Goal: Information Seeking & Learning: Learn about a topic

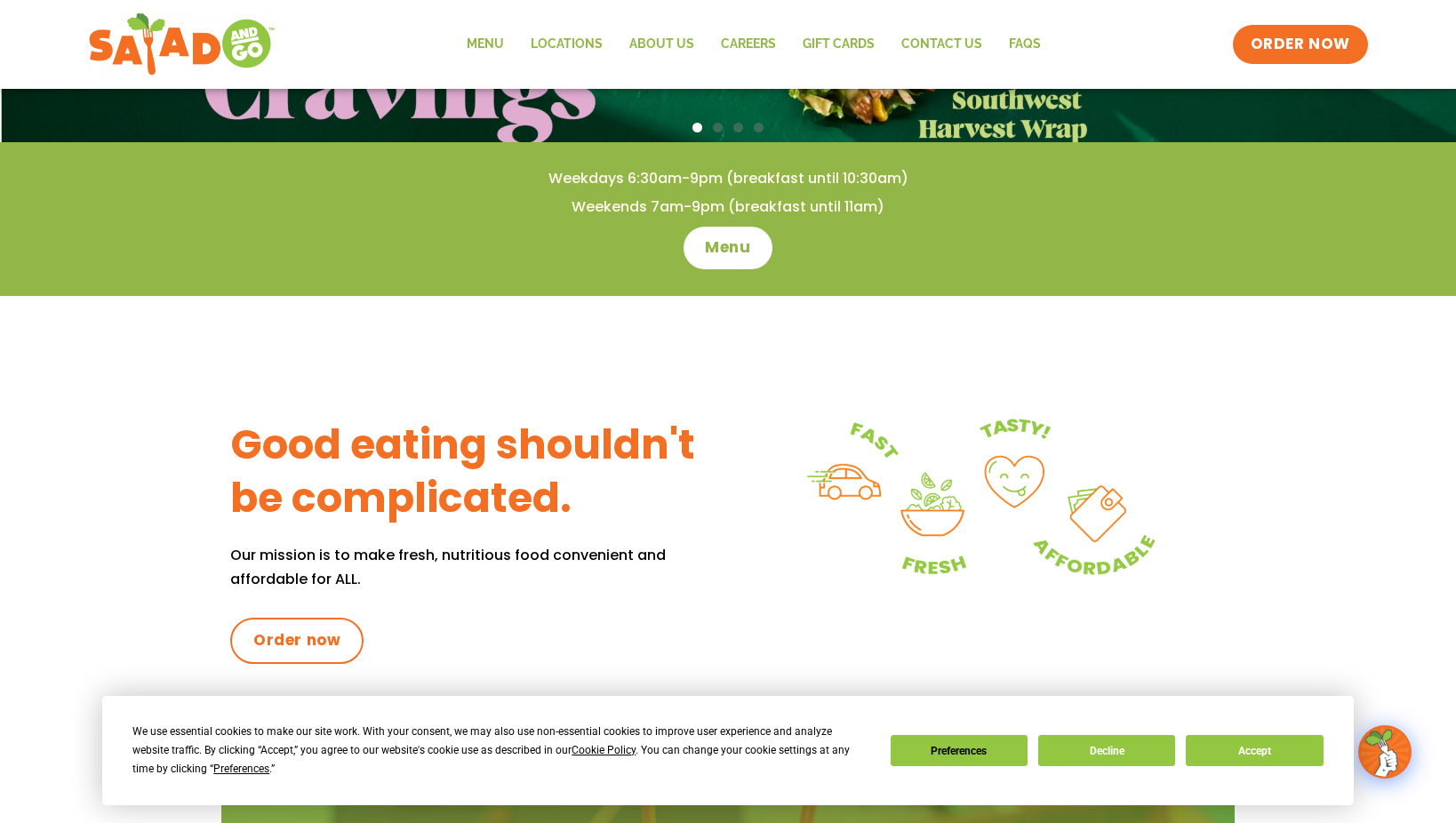
scroll to position [489, 0]
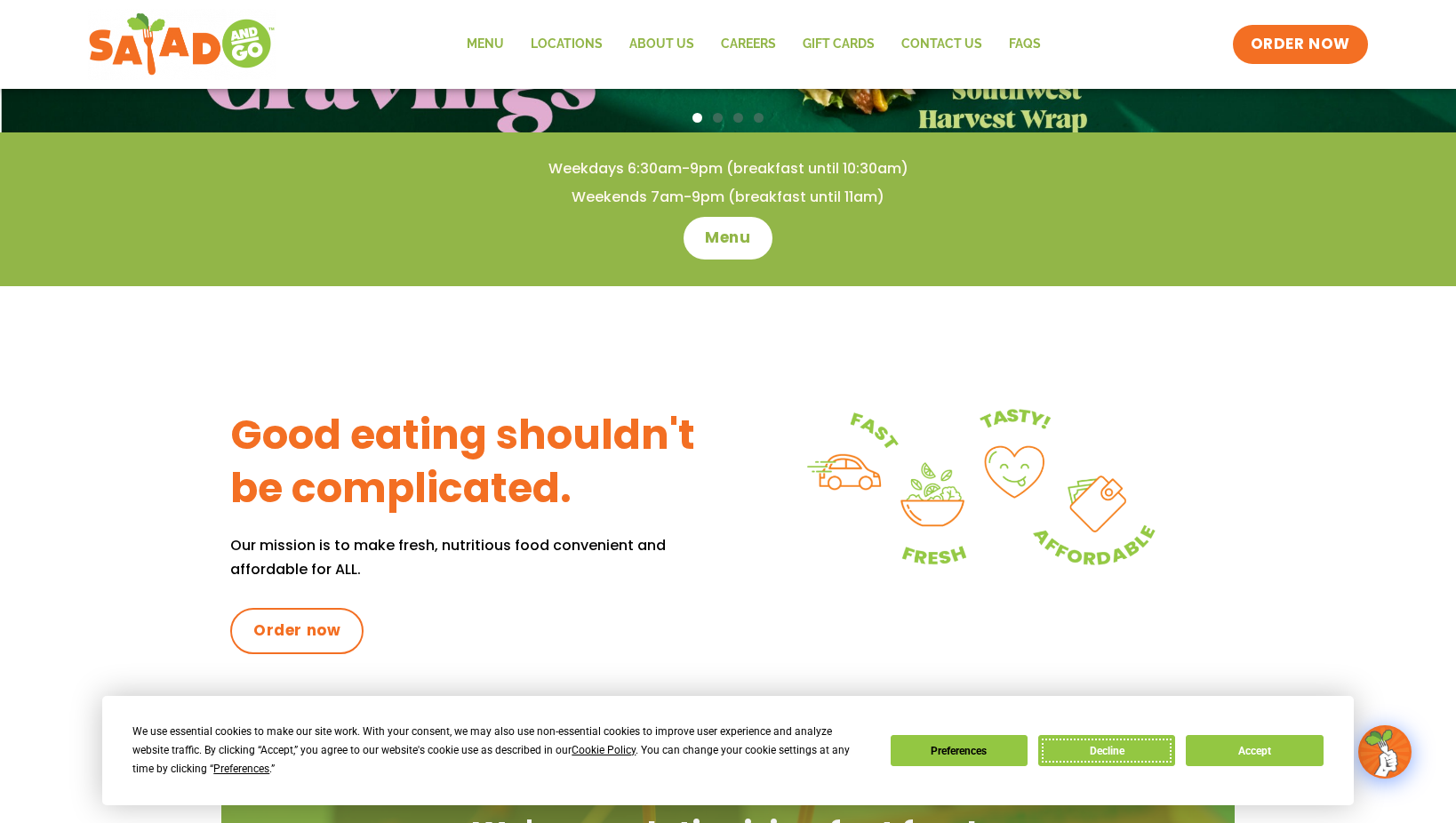
click at [1152, 746] on button "Decline" at bounding box center [1107, 750] width 137 height 31
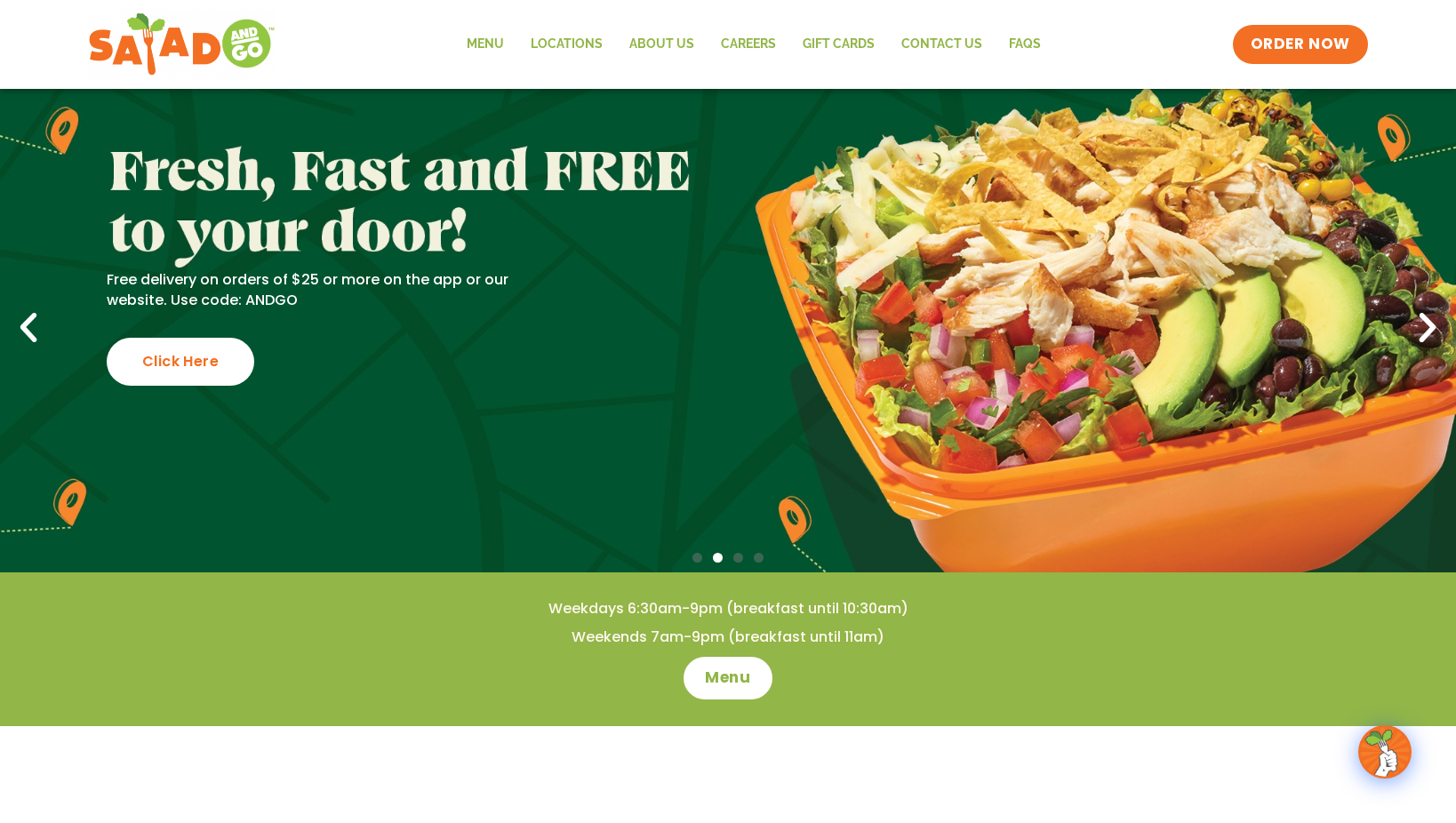
scroll to position [0, 0]
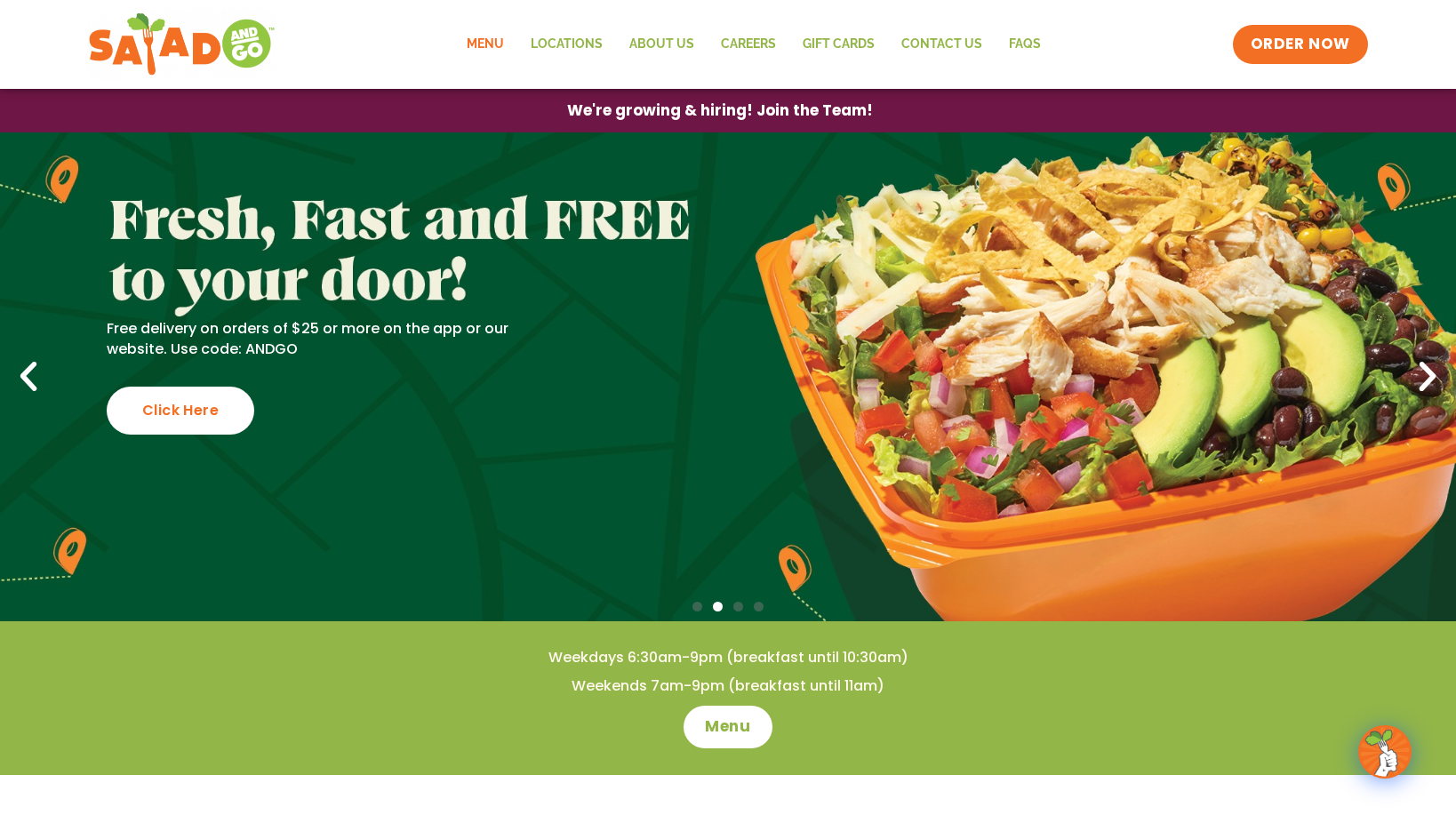
click at [498, 39] on link "Menu" at bounding box center [485, 44] width 64 height 41
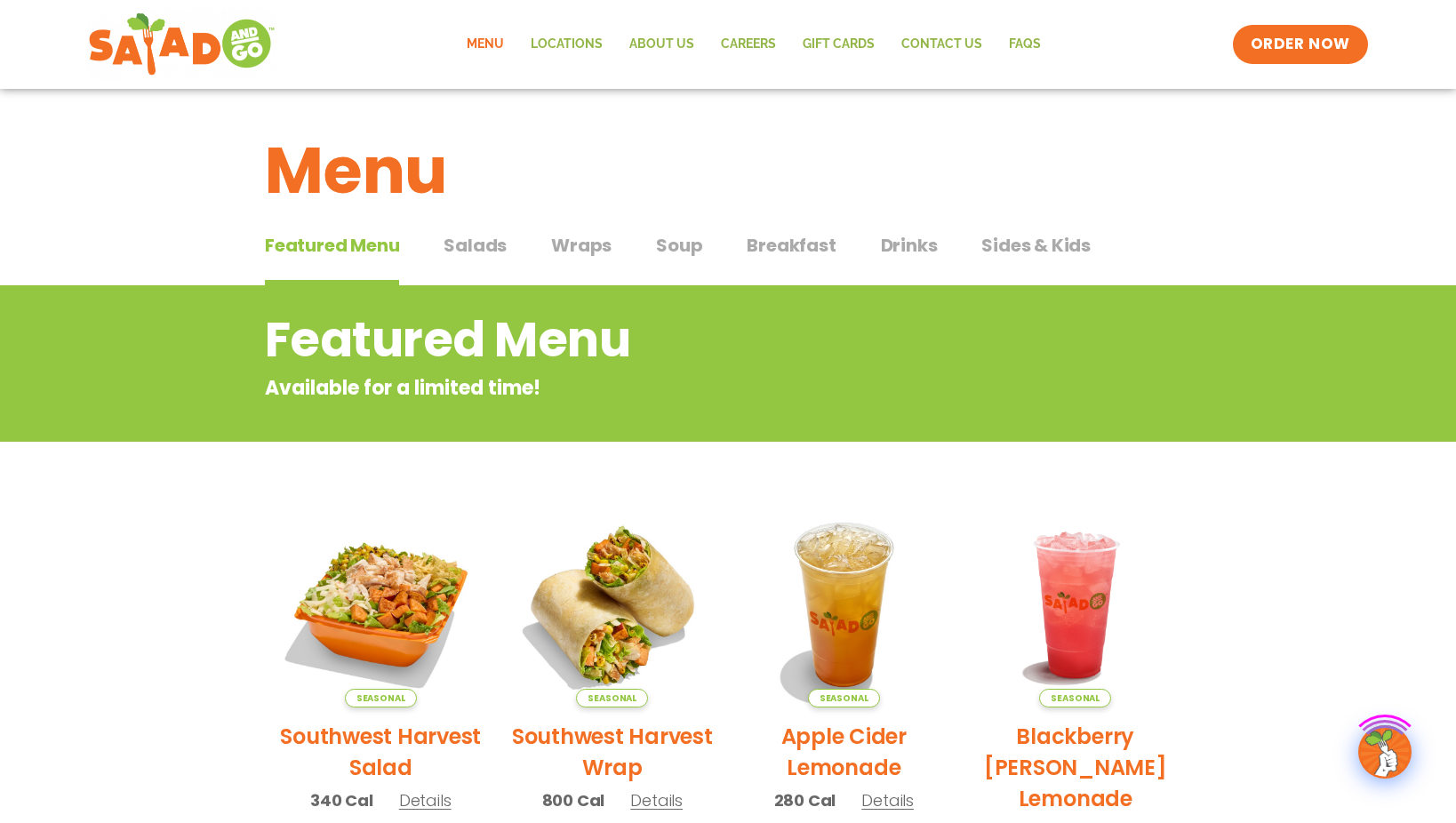
click at [1008, 147] on h1 "Menu" at bounding box center [728, 171] width 926 height 96
click at [487, 44] on link "Menu" at bounding box center [485, 44] width 64 height 41
click at [834, 177] on h1 "Menu" at bounding box center [728, 171] width 926 height 96
click at [477, 251] on span "Salads" at bounding box center [475, 245] width 63 height 26
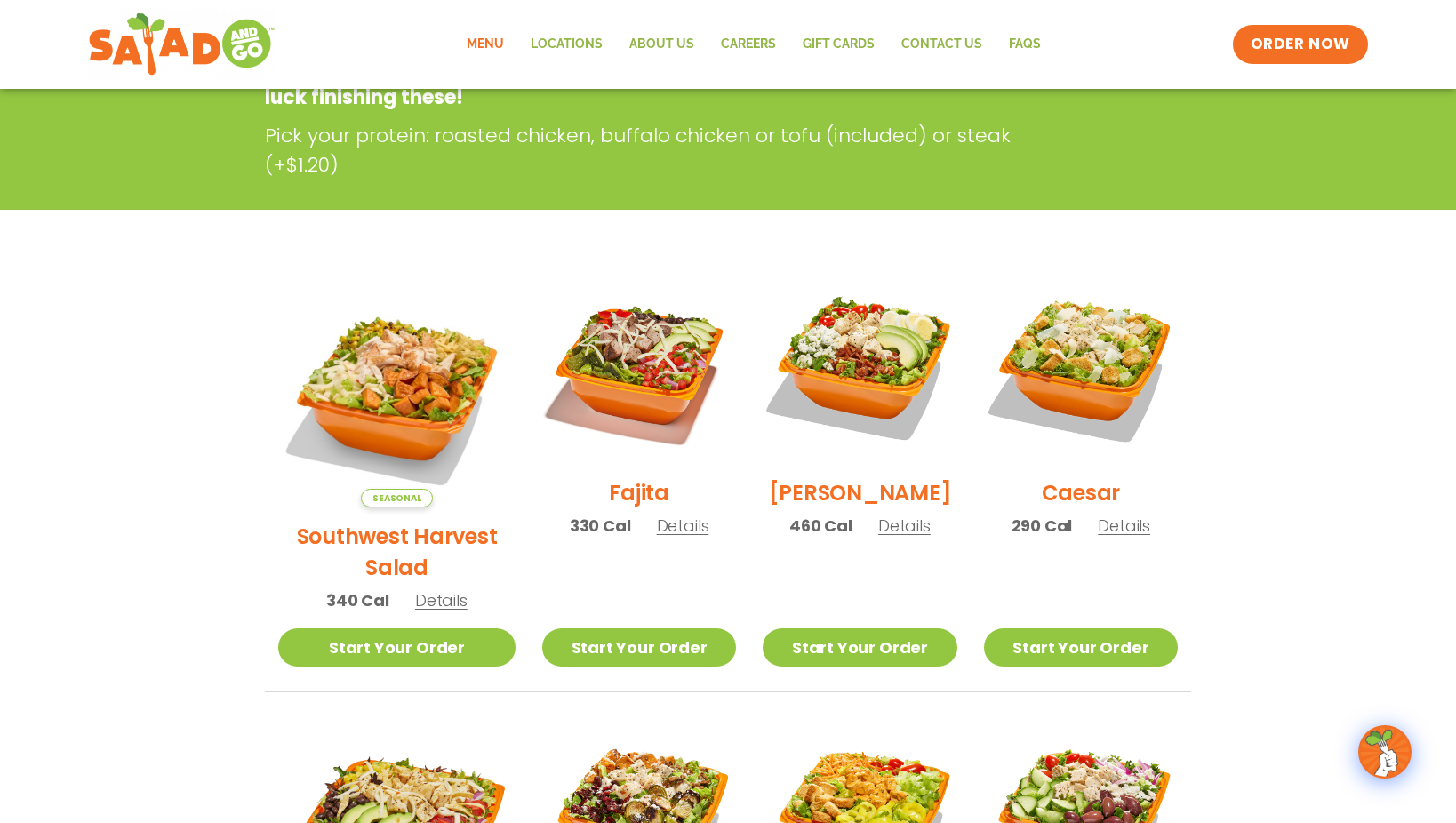
scroll to position [445, 0]
